Goal: Task Accomplishment & Management: Use online tool/utility

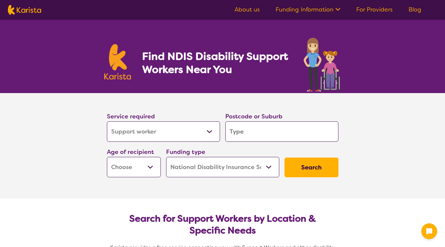
select select "Support worker"
select select "NDIS"
select select "Support worker"
select select "NDIS"
click at [198, 132] on select "Allied Health Assistant Assessment ([MEDICAL_DATA] or [MEDICAL_DATA]) Behaviour…" at bounding box center [163, 131] width 113 height 20
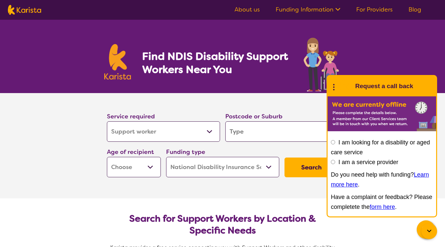
select select "NDIS Support Coordination"
click at [107, 121] on select "Allied Health Assistant Assessment ([MEDICAL_DATA] or [MEDICAL_DATA]) Behaviour…" at bounding box center [163, 131] width 113 height 20
select select "NDIS Support Coordination"
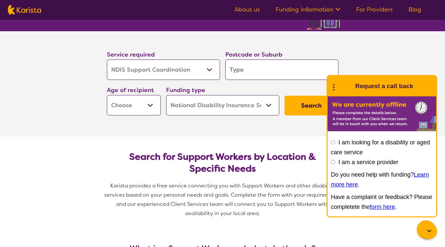
scroll to position [66, 0]
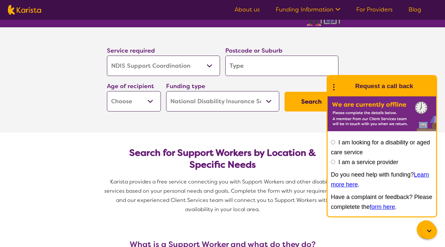
click at [261, 70] on input "search" at bounding box center [281, 66] width 113 height 20
type input "2"
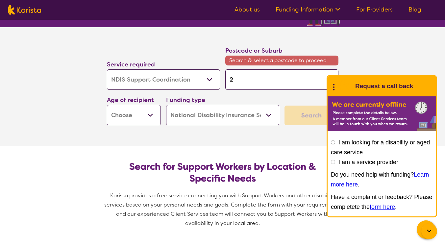
type input "27"
type input "276"
type input "2765"
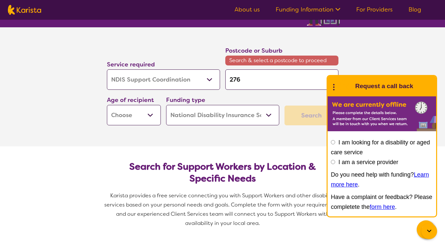
type input "2765"
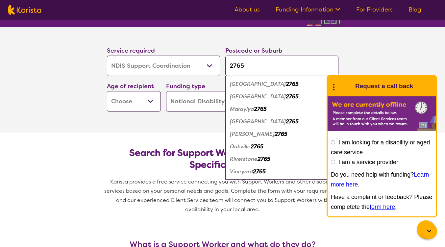
type input "2765"
click at [241, 122] on em "[GEOGRAPHIC_DATA]" at bounding box center [258, 121] width 56 height 7
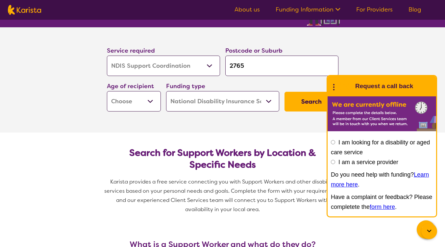
click at [152, 102] on select "Early Childhood - 0 to 9 Child - 10 to 11 Adolescent - 12 to 17 Adult - 18 to 6…" at bounding box center [134, 101] width 54 height 20
select select "AS"
click at [107, 91] on select "Early Childhood - 0 to 9 Child - 10 to 11 Adolescent - 12 to 17 Adult - 18 to 6…" at bounding box center [134, 101] width 54 height 20
select select "AS"
click at [269, 102] on select "Home Care Package (HCP) National Disability Insurance Scheme (NDIS) I don't know" at bounding box center [222, 101] width 113 height 20
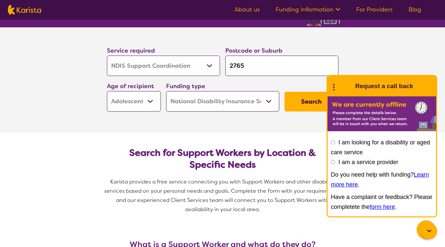
click at [166, 91] on select "Home Care Package (HCP) National Disability Insurance Scheme (NDIS) I don't know" at bounding box center [222, 101] width 113 height 20
click at [304, 100] on button "Search" at bounding box center [312, 102] width 54 height 20
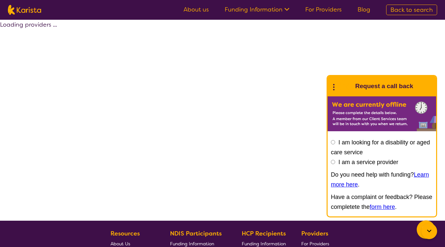
select select "by_score"
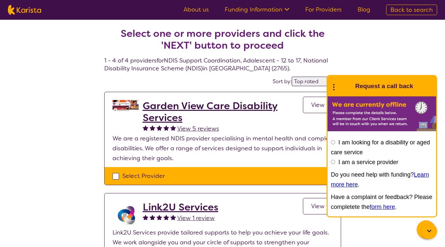
click at [334, 85] on circle at bounding box center [333, 84] width 1 height 1
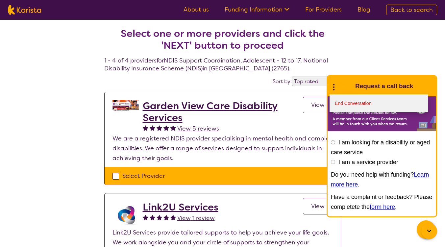
click at [343, 99] on link "End Conversation" at bounding box center [379, 103] width 99 height 18
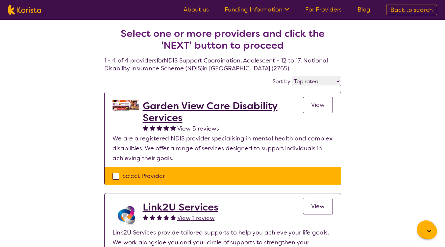
select select "Support worker"
select select "AS"
select select "NDIS"
select select "Support worker"
select select "AS"
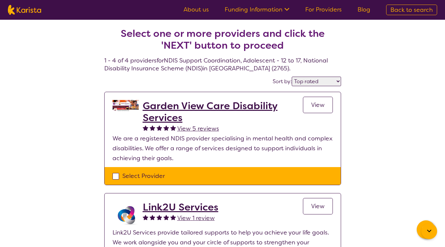
select select "NDIS"
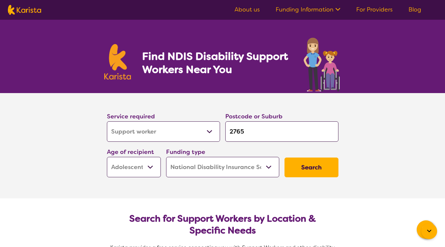
drag, startPoint x: 250, startPoint y: 134, endPoint x: 212, endPoint y: 127, distance: 38.7
click at [212, 127] on div "Service required Allied Health Assistant Assessment ([MEDICAL_DATA] or [MEDICAL…" at bounding box center [222, 144] width 237 height 71
